Goal: Navigation & Orientation: Find specific page/section

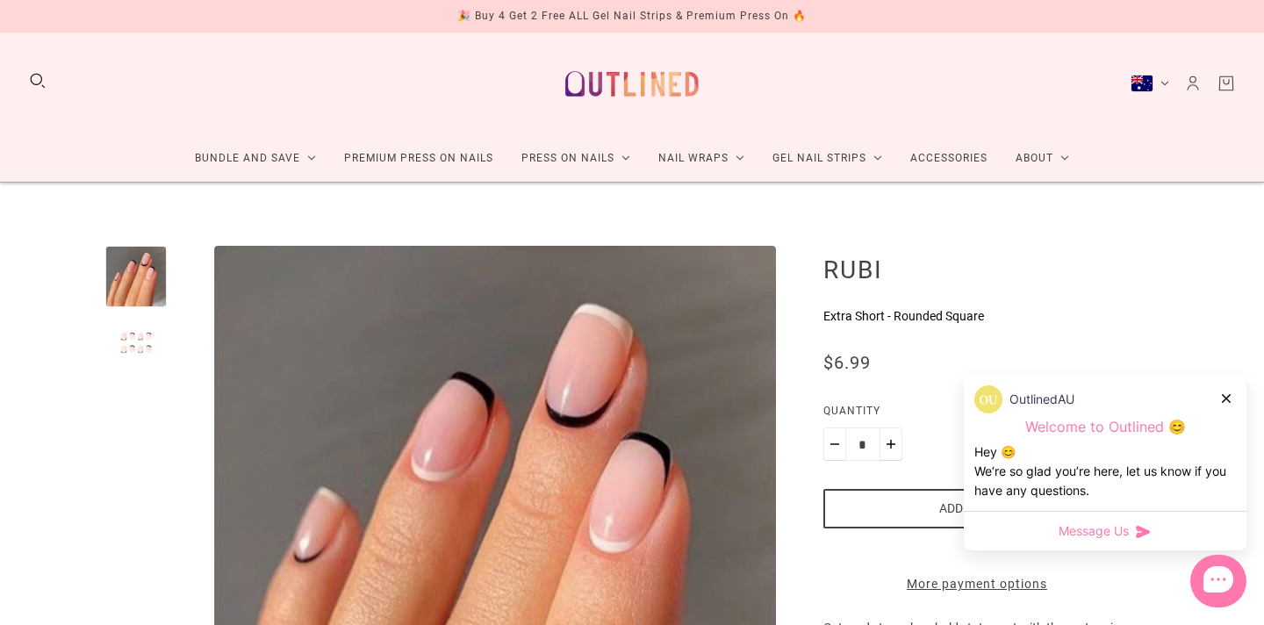
click at [627, 89] on img at bounding box center [632, 84] width 155 height 75
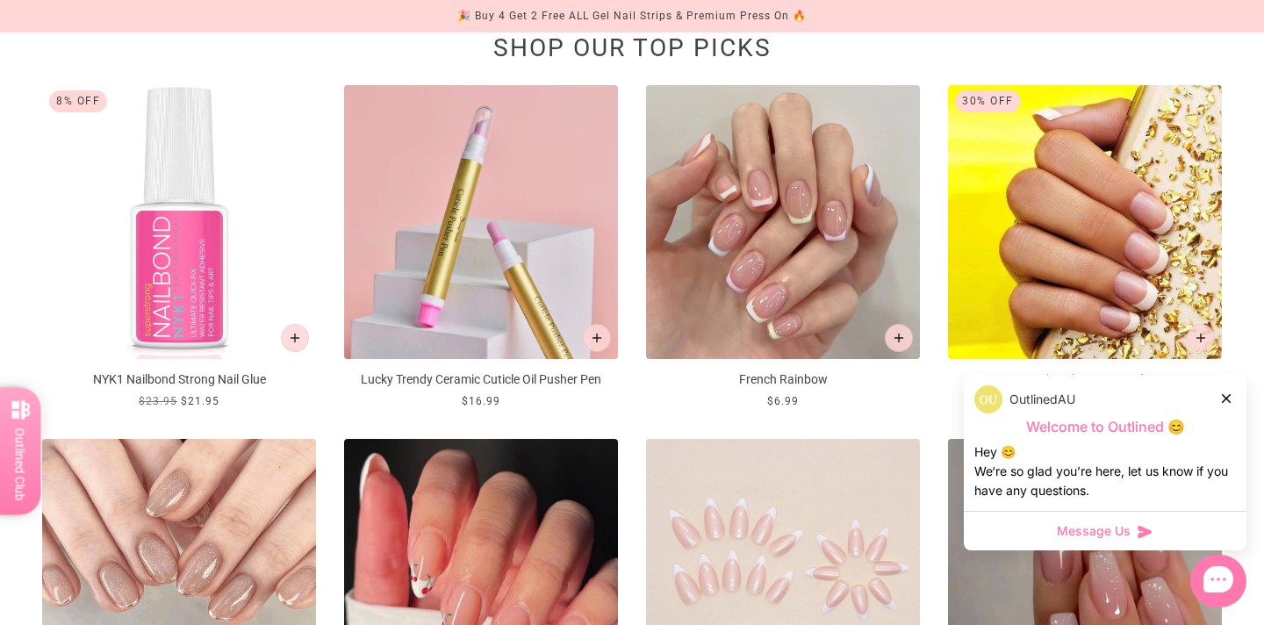
scroll to position [690, 0]
click at [1226, 394] on icon at bounding box center [1226, 398] width 9 height 9
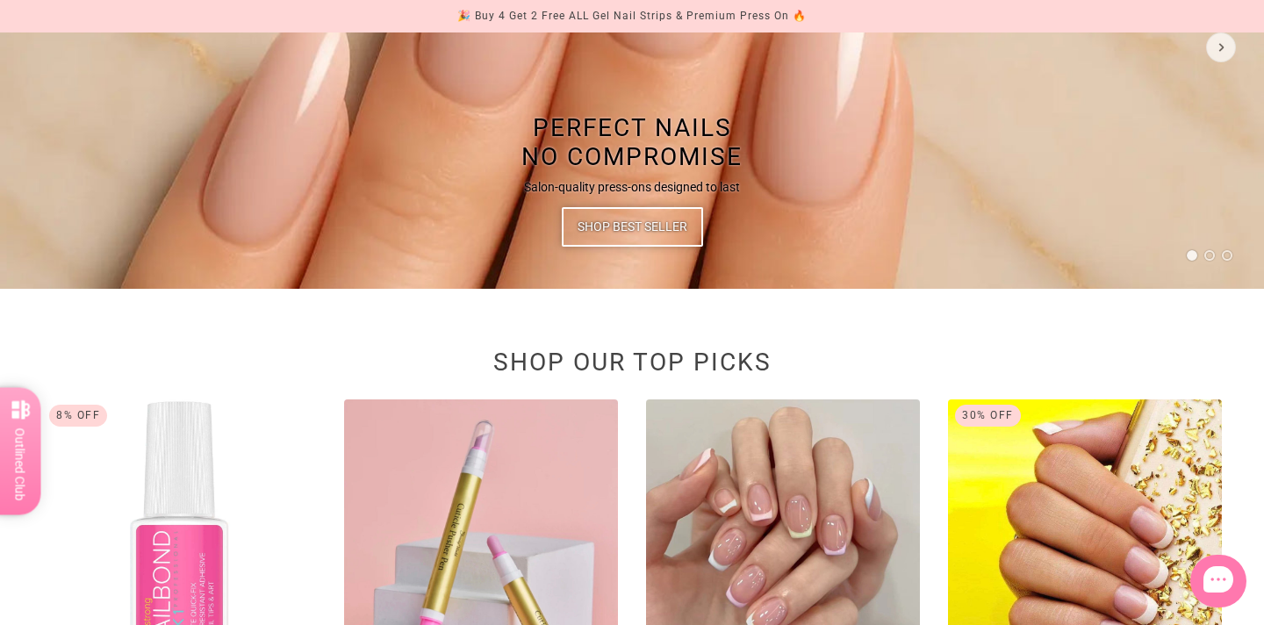
scroll to position [86, 0]
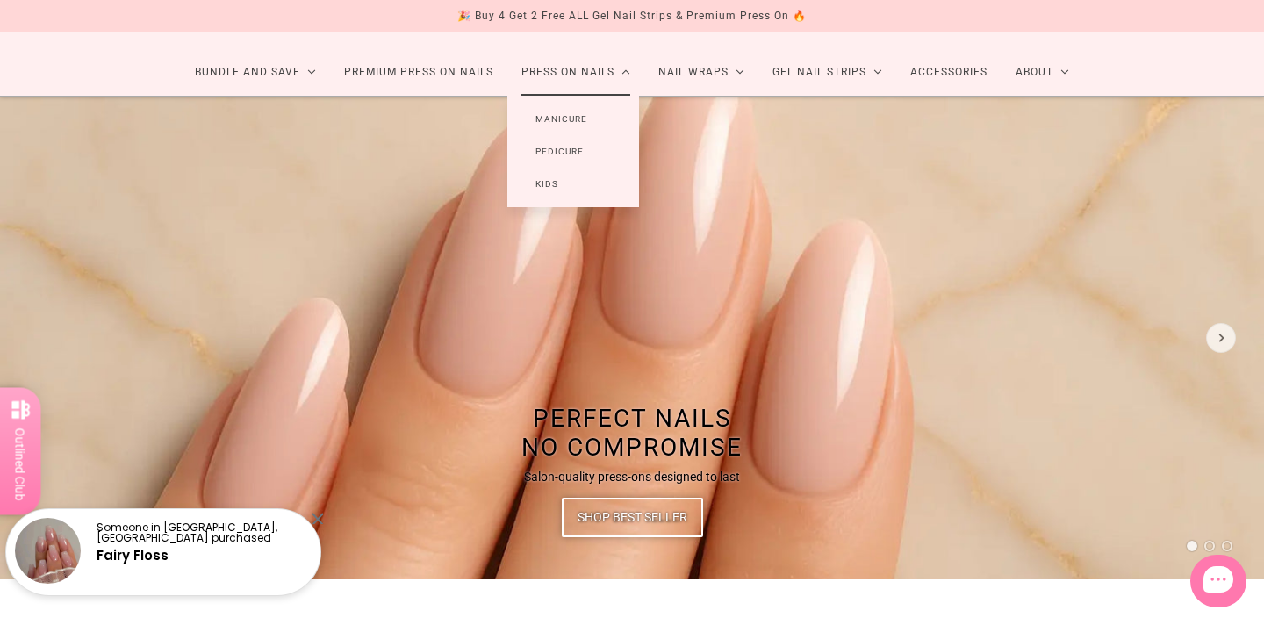
click at [559, 120] on link "Manicure" at bounding box center [561, 119] width 108 height 32
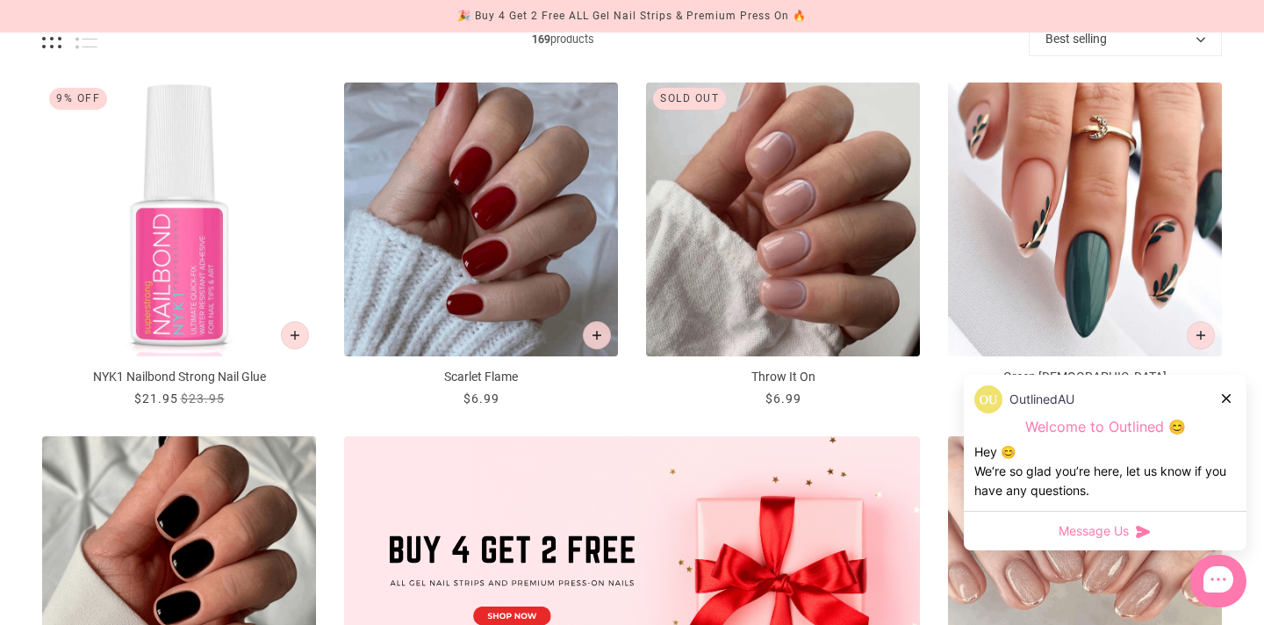
scroll to position [549, 0]
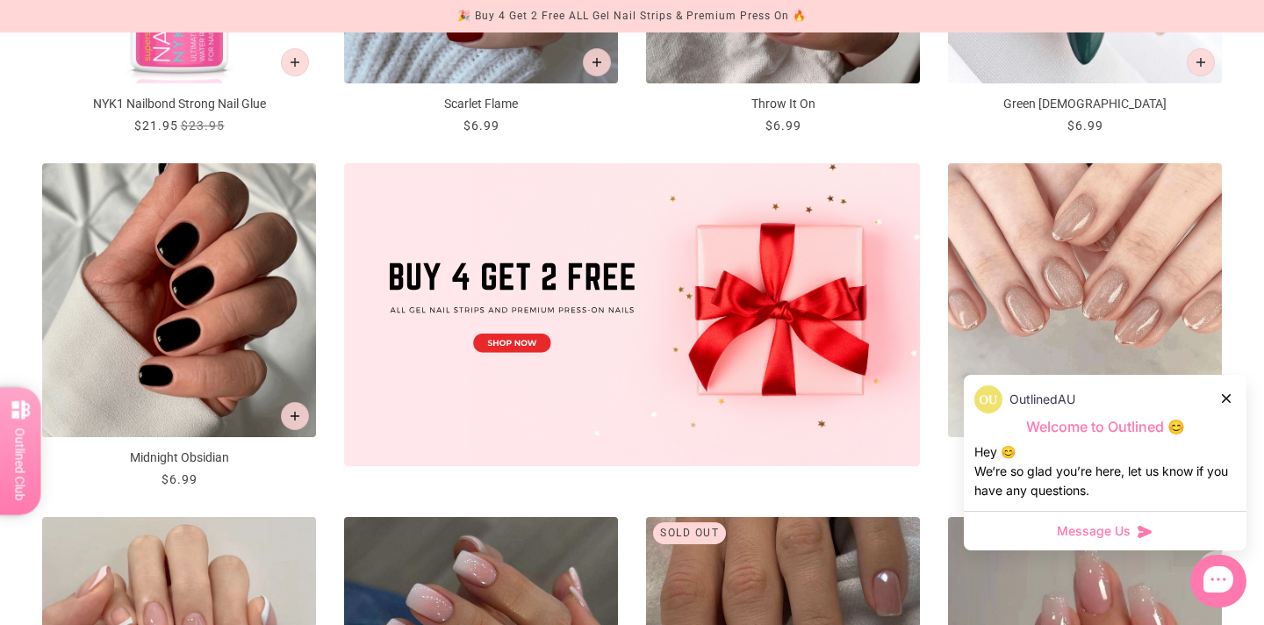
click at [1232, 392] on div at bounding box center [1227, 398] width 11 height 18
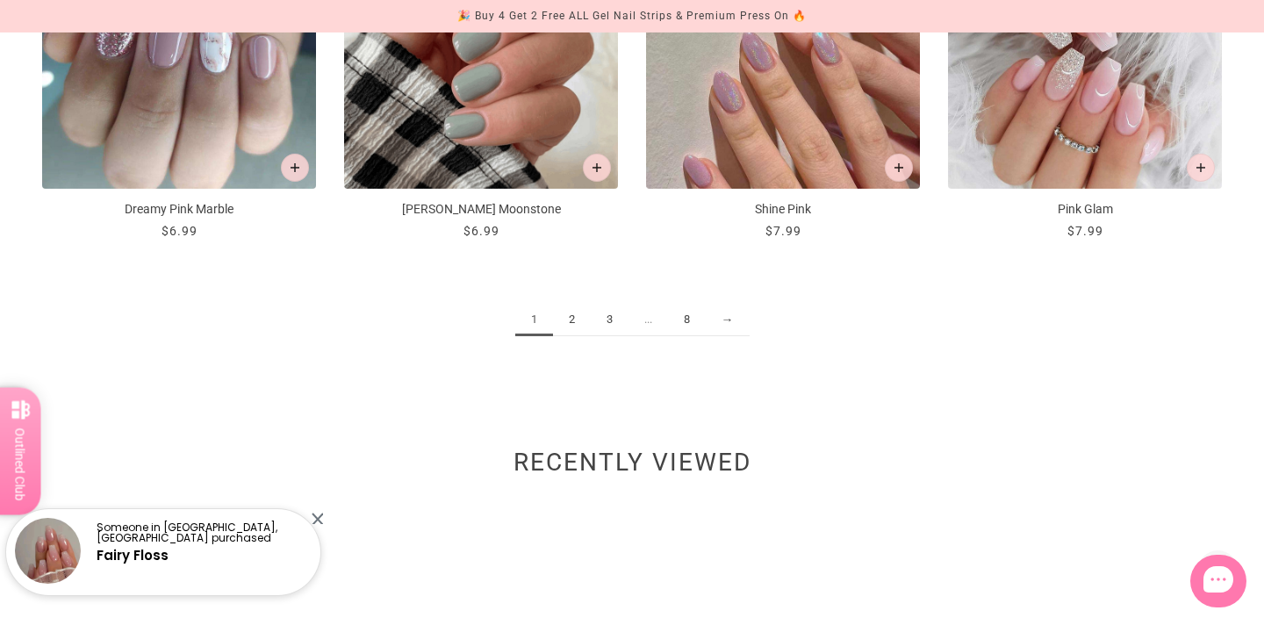
scroll to position [0, 0]
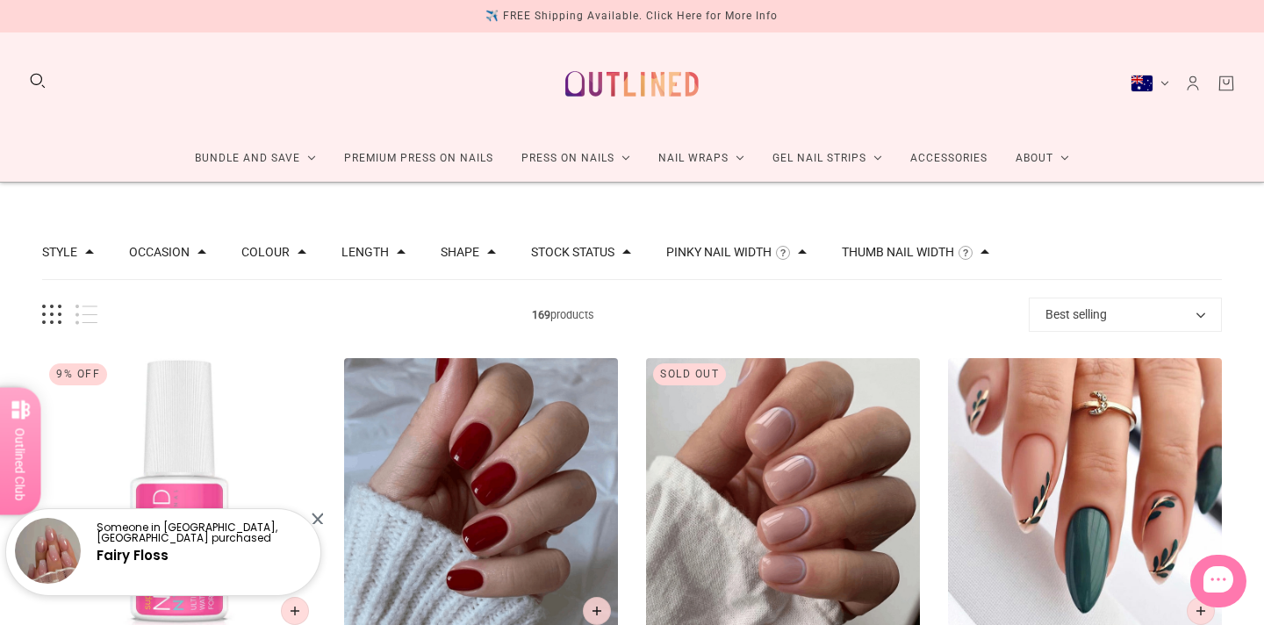
click at [1121, 313] on button "Best selling" at bounding box center [1125, 315] width 193 height 34
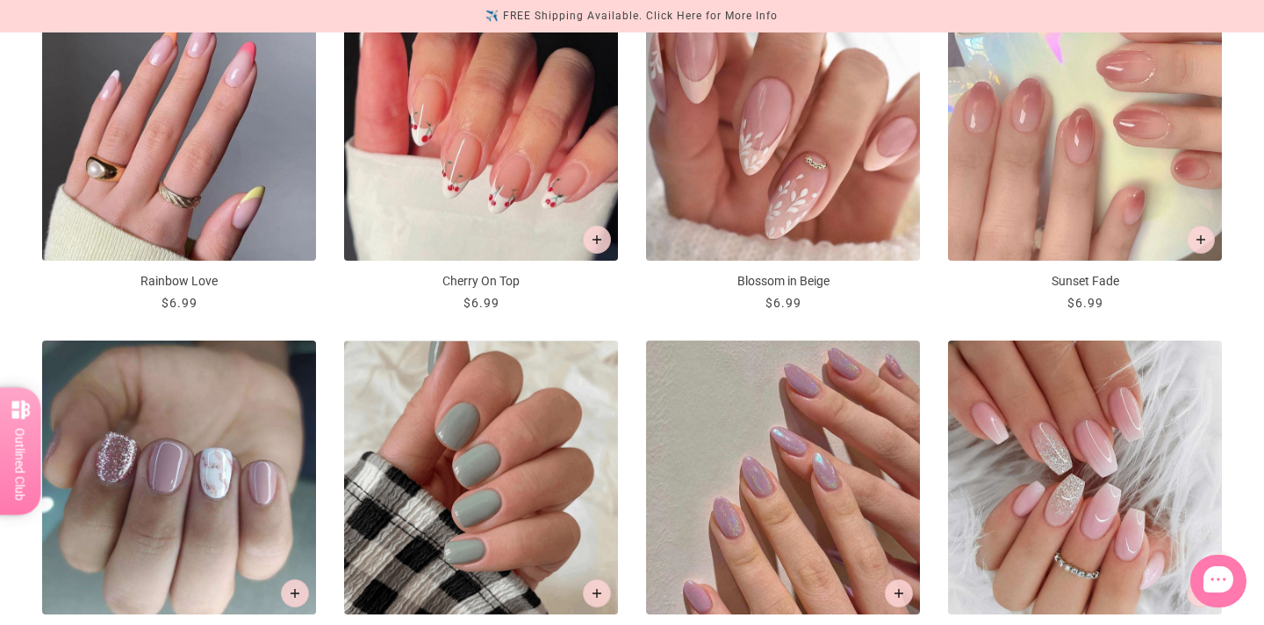
scroll to position [2259, 0]
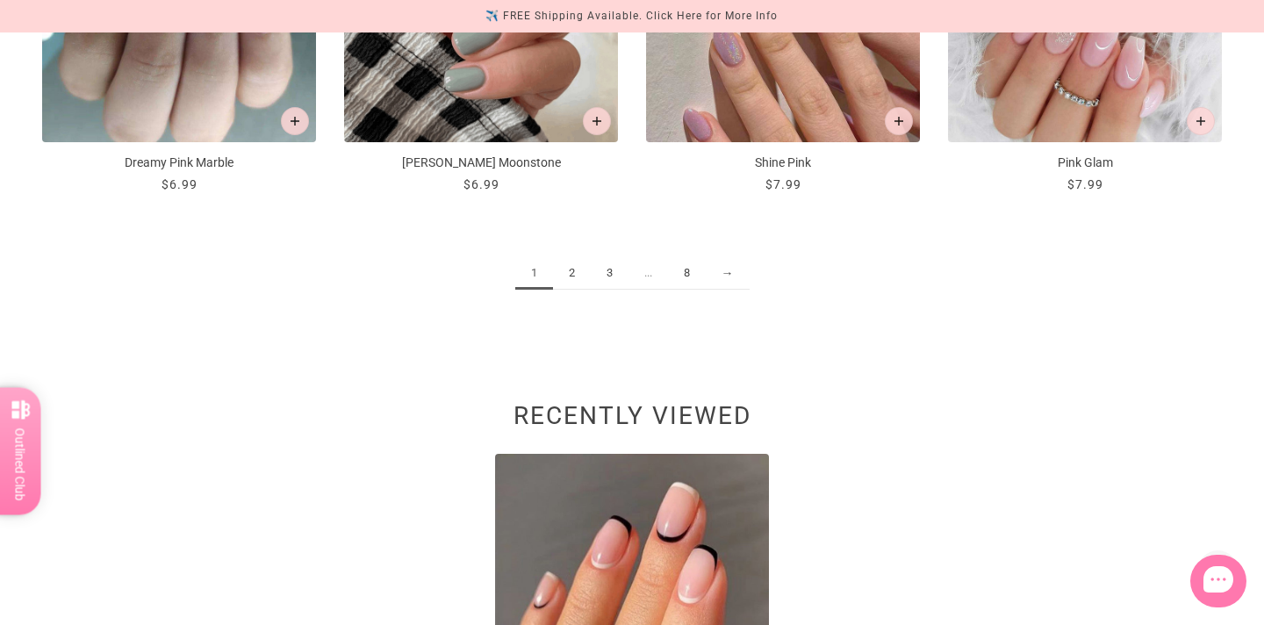
click at [574, 269] on link "2" at bounding box center [572, 273] width 38 height 32
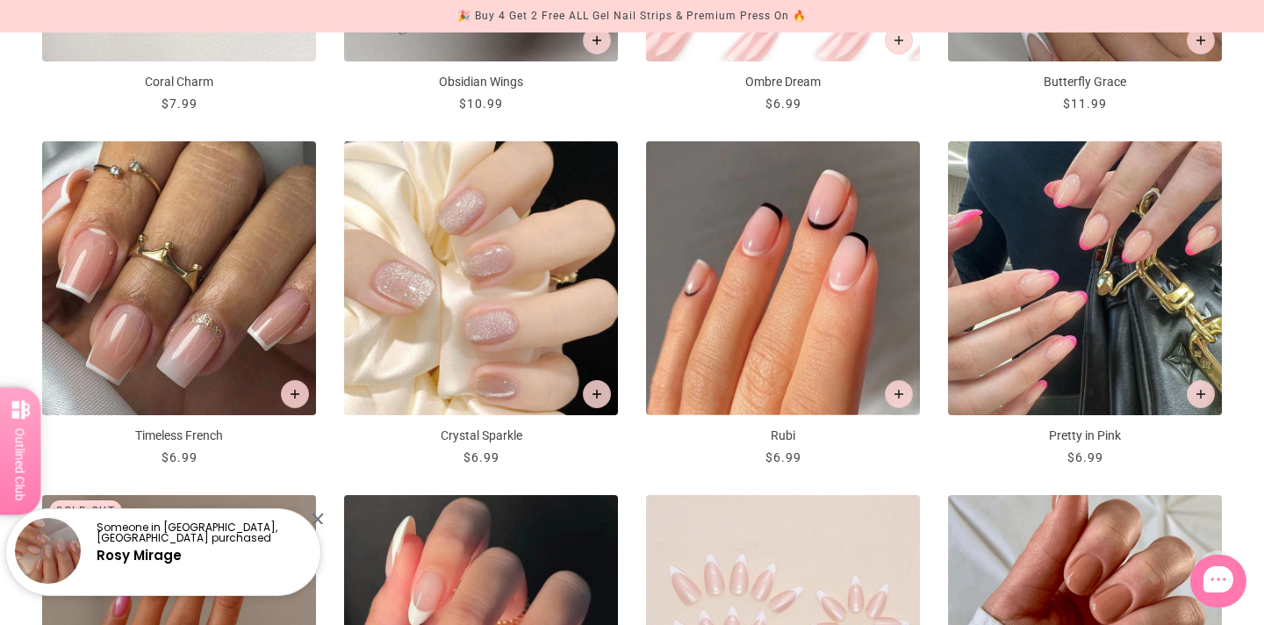
scroll to position [1335, 0]
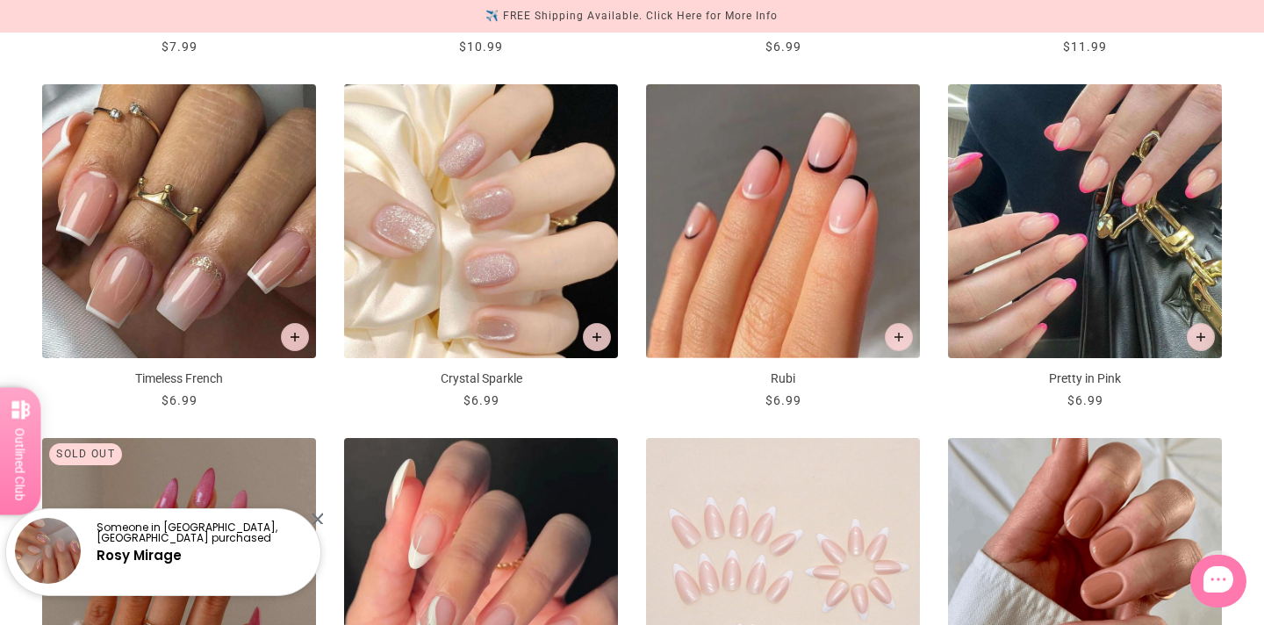
scroll to position [1105, 0]
